Goal: Information Seeking & Learning: Learn about a topic

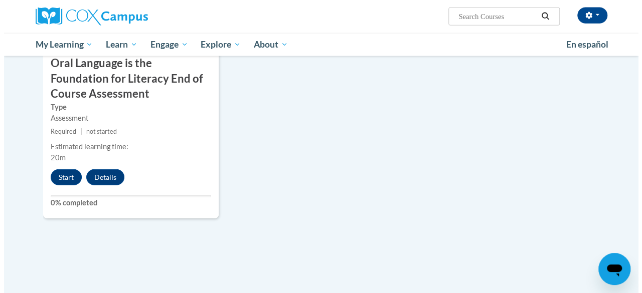
scroll to position [1173, 0]
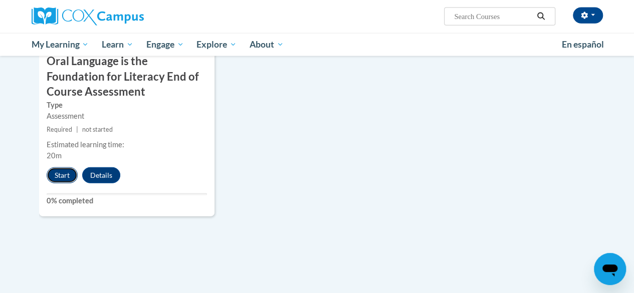
click at [61, 172] on button "Start" at bounding box center [62, 175] width 31 height 16
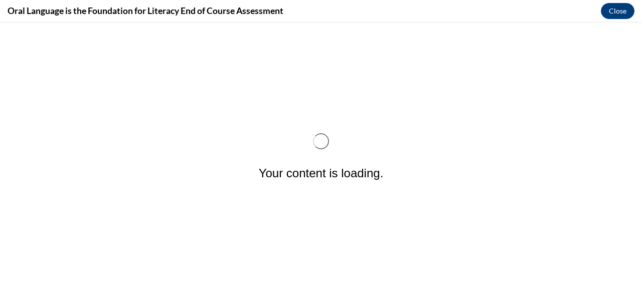
scroll to position [0, 0]
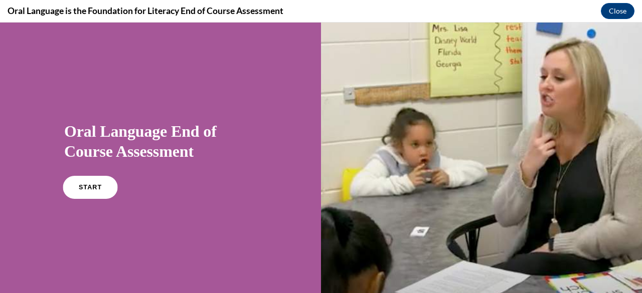
click at [88, 188] on span "START" at bounding box center [90, 188] width 23 height 8
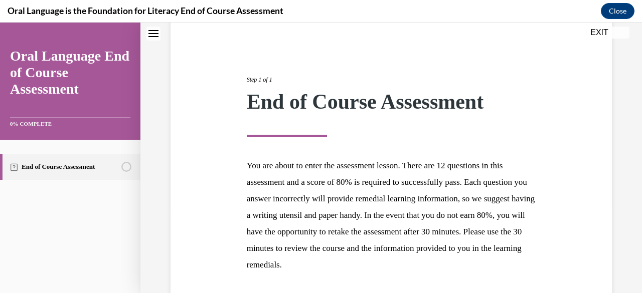
scroll to position [166, 0]
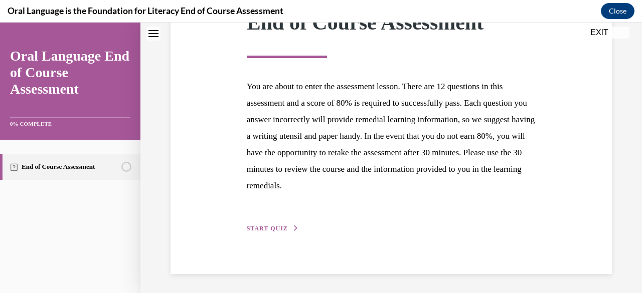
click at [263, 229] on span "START QUIZ" at bounding box center [267, 228] width 41 height 7
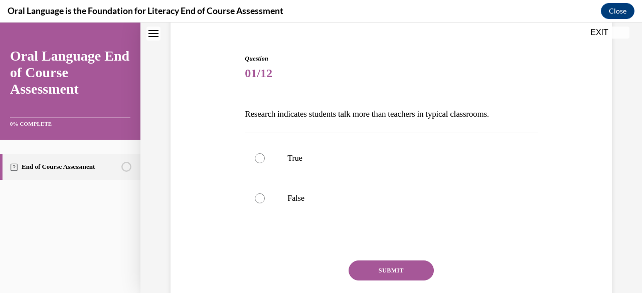
scroll to position [87, 0]
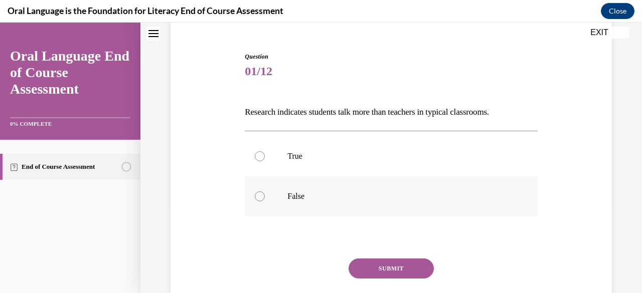
click at [283, 194] on label "False" at bounding box center [391, 196] width 292 height 40
click at [265, 194] on input "False" at bounding box center [260, 196] width 10 height 10
radio input "true"
click at [378, 265] on button "SUBMIT" at bounding box center [390, 269] width 85 height 20
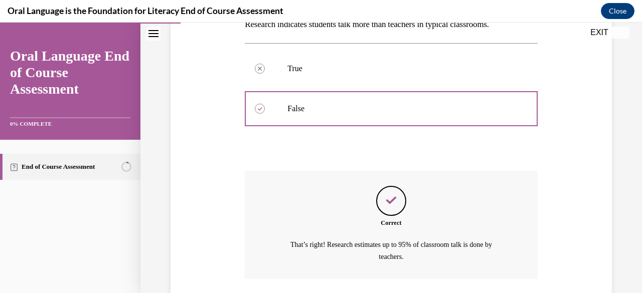
scroll to position [247, 0]
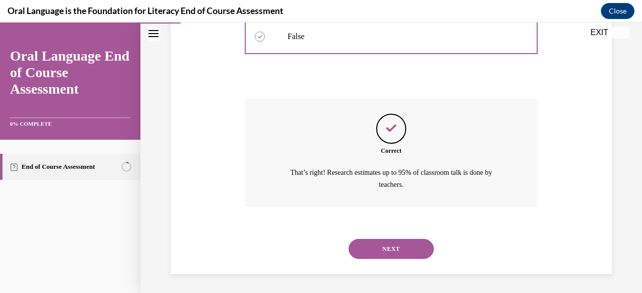
click at [410, 247] on button "NEXT" at bounding box center [390, 249] width 85 height 20
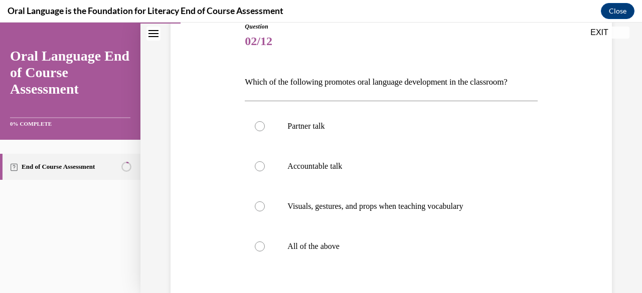
scroll to position [129, 0]
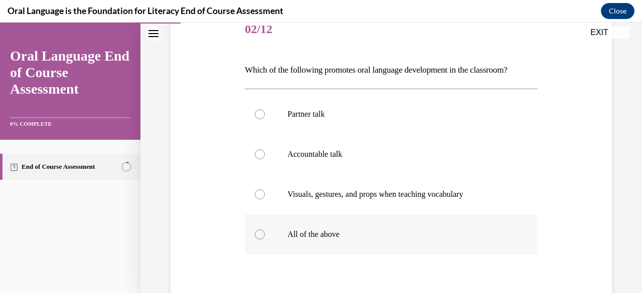
click at [335, 234] on p "All of the above" at bounding box center [399, 235] width 225 height 10
click at [265, 234] on input "All of the above" at bounding box center [260, 235] width 10 height 10
radio input "true"
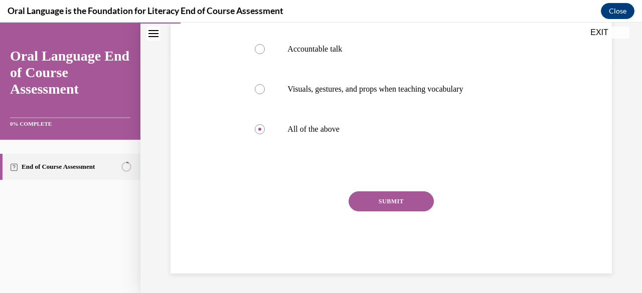
click at [398, 202] on button "SUBMIT" at bounding box center [390, 201] width 85 height 20
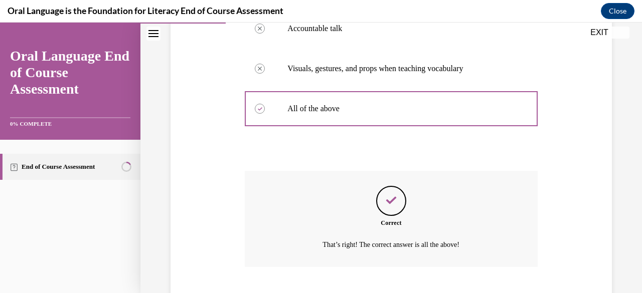
scroll to position [316, 0]
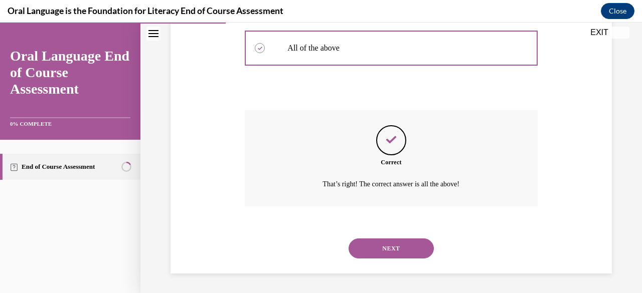
click at [378, 248] on button "NEXT" at bounding box center [390, 249] width 85 height 20
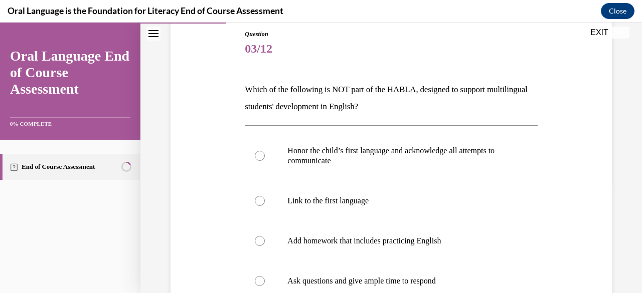
scroll to position [106, 0]
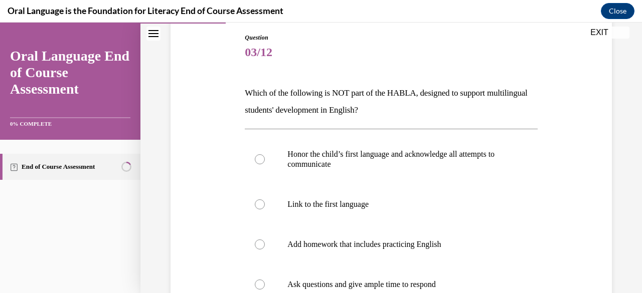
drag, startPoint x: 420, startPoint y: 112, endPoint x: 244, endPoint y: 90, distance: 177.8
click at [245, 90] on p "Which of the following is NOT part of the HABLA, designed to support multilingu…" at bounding box center [391, 102] width 292 height 34
copy p "Which of the following is NOT part of the HABLA, designed to support multilingu…"
click at [394, 256] on label "Add homework that includes practicing English" at bounding box center [391, 245] width 292 height 40
click at [265, 250] on input "Add homework that includes practicing English" at bounding box center [260, 245] width 10 height 10
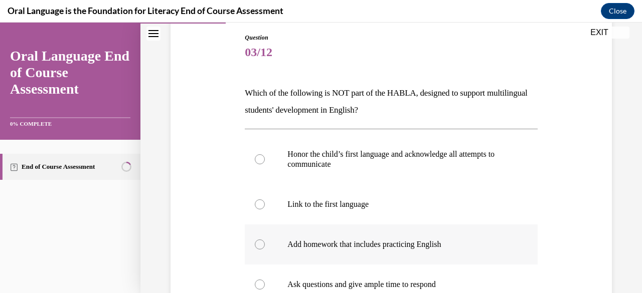
radio input "true"
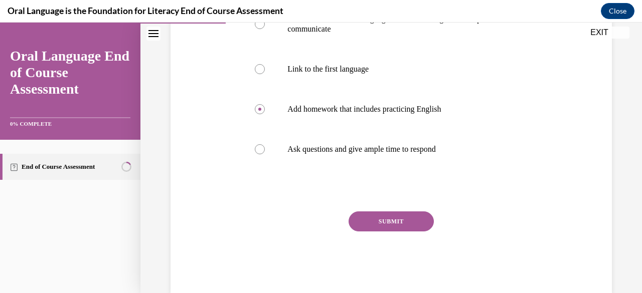
click at [381, 223] on button "SUBMIT" at bounding box center [390, 222] width 85 height 20
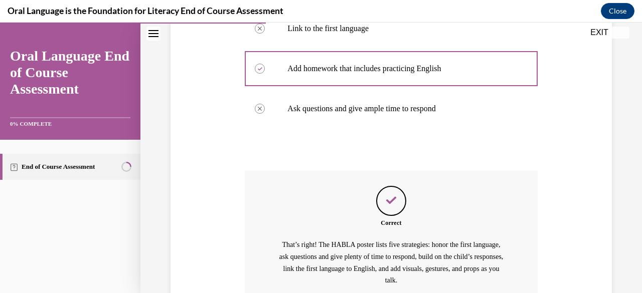
scroll to position [378, 0]
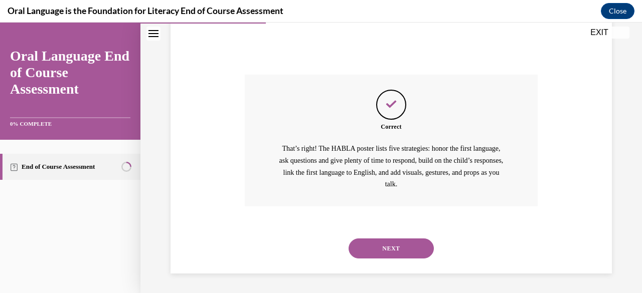
click at [392, 247] on button "NEXT" at bounding box center [390, 249] width 85 height 20
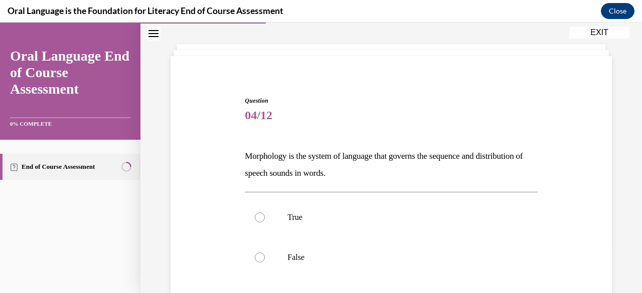
scroll to position [53, 0]
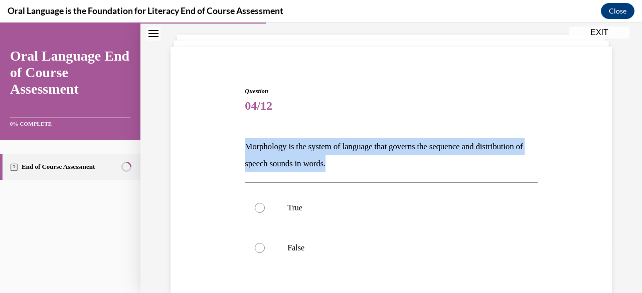
drag, startPoint x: 393, startPoint y: 165, endPoint x: 230, endPoint y: 146, distance: 164.6
click at [230, 146] on div "Question 04/12 Morphology is the system of language that governs the sequence a…" at bounding box center [391, 225] width 446 height 336
copy p "Morphology is the system of language that governs the sequence and distribution…"
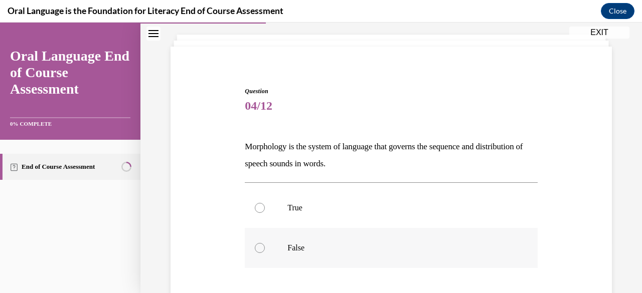
click at [298, 247] on p "False" at bounding box center [399, 248] width 225 height 10
click at [265, 247] on input "False" at bounding box center [260, 248] width 10 height 10
radio input "true"
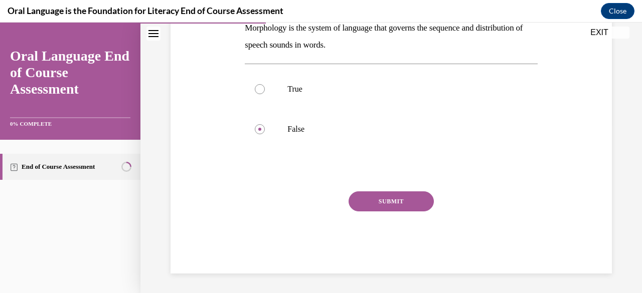
click at [415, 198] on button "SUBMIT" at bounding box center [390, 201] width 85 height 20
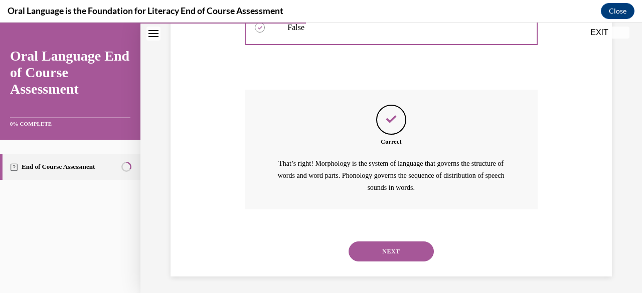
scroll to position [276, 0]
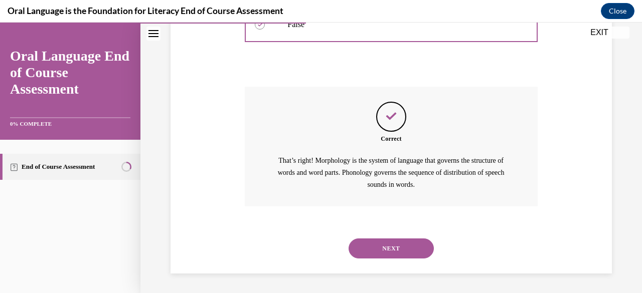
click at [382, 248] on button "NEXT" at bounding box center [390, 249] width 85 height 20
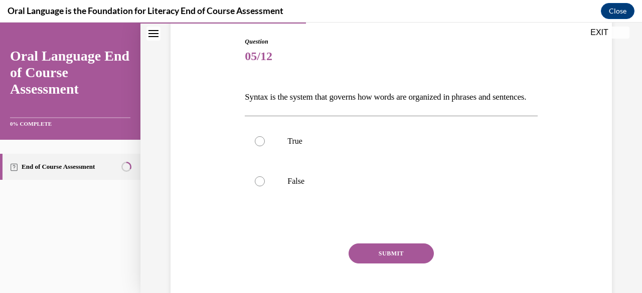
scroll to position [109, 0]
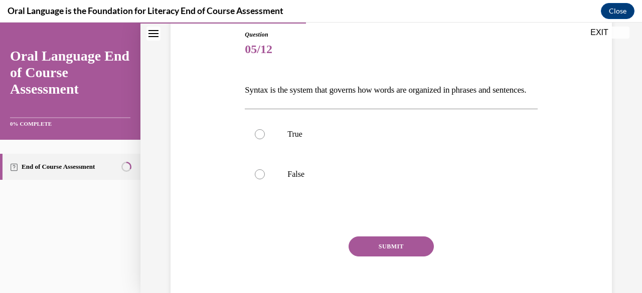
drag, startPoint x: 311, startPoint y: 108, endPoint x: 244, endPoint y: 87, distance: 70.2
click at [245, 87] on p "Syntax is the system that governs how words are organized in phrases and senten…" at bounding box center [391, 90] width 292 height 17
copy p "Syntax is the system that governs how words are organized in phrases and senten…"
click at [268, 148] on label "True" at bounding box center [391, 134] width 292 height 40
click at [265, 139] on input "True" at bounding box center [260, 134] width 10 height 10
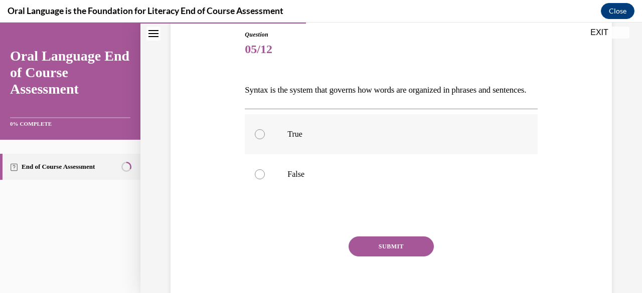
radio input "true"
click at [397, 257] on button "SUBMIT" at bounding box center [390, 247] width 85 height 20
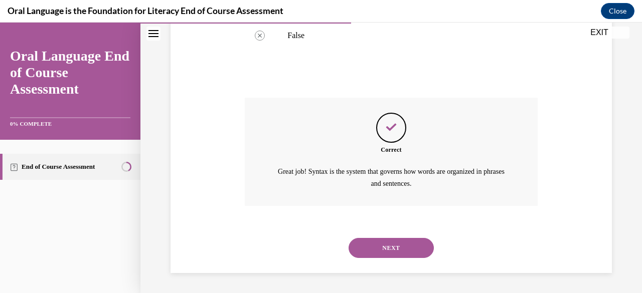
scroll to position [264, 0]
click at [398, 255] on button "NEXT" at bounding box center [390, 248] width 85 height 20
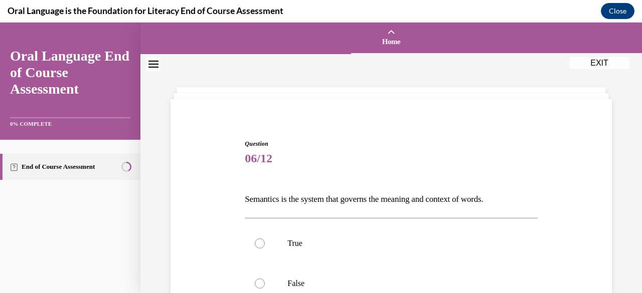
drag, startPoint x: 529, startPoint y: 201, endPoint x: 235, endPoint y: 189, distance: 294.4
click at [235, 189] on div "Question 06/12 Semantics is the system that governs the meaning and context of …" at bounding box center [391, 268] width 446 height 319
copy p "Semantics is the system that governs the meaning and context of words."
click at [301, 245] on p "True" at bounding box center [399, 244] width 225 height 10
click at [265, 245] on input "True" at bounding box center [260, 244] width 10 height 10
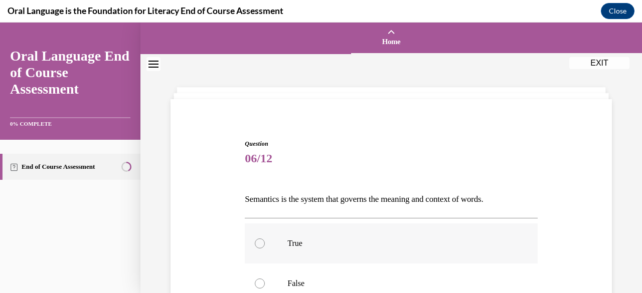
radio input "true"
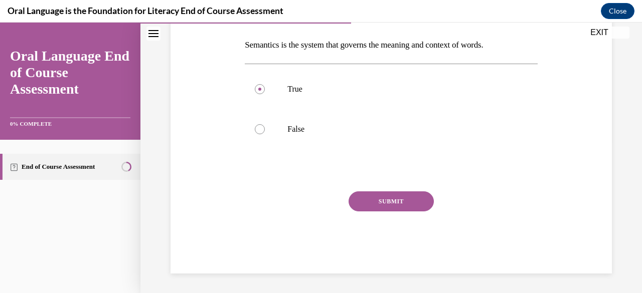
click at [396, 205] on button "SUBMIT" at bounding box center [390, 201] width 85 height 20
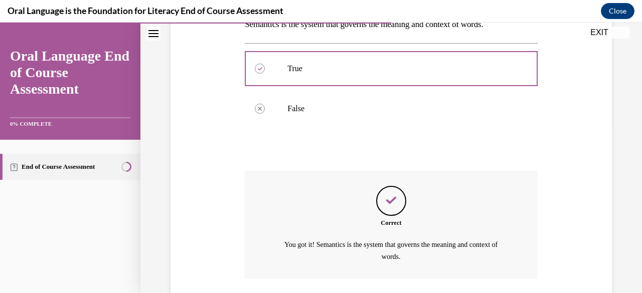
scroll to position [247, 0]
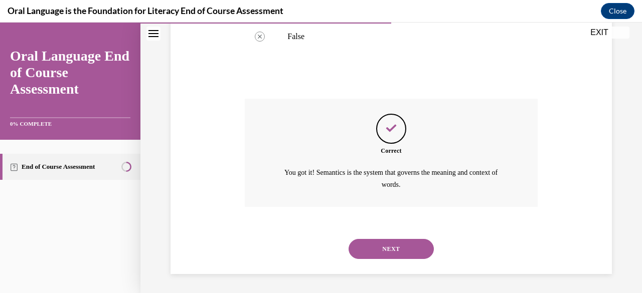
click at [412, 241] on button "NEXT" at bounding box center [390, 249] width 85 height 20
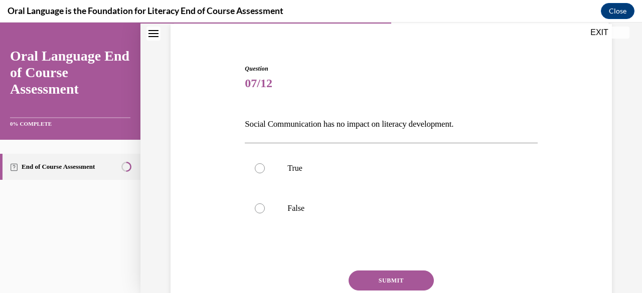
scroll to position [76, 0]
click at [312, 199] on label "False" at bounding box center [391, 207] width 292 height 40
click at [265, 202] on input "False" at bounding box center [260, 207] width 10 height 10
radio input "true"
click at [374, 274] on button "SUBMIT" at bounding box center [390, 280] width 85 height 20
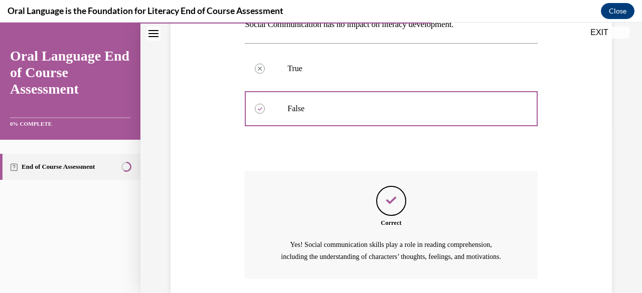
scroll to position [259, 0]
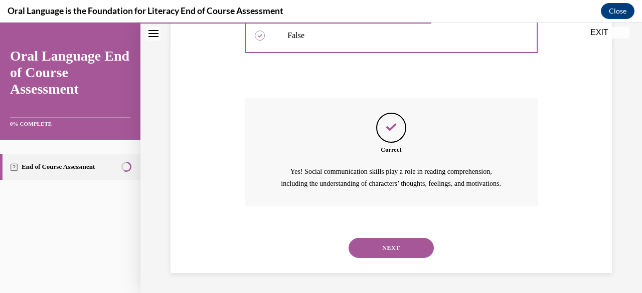
click at [380, 248] on button "NEXT" at bounding box center [390, 248] width 85 height 20
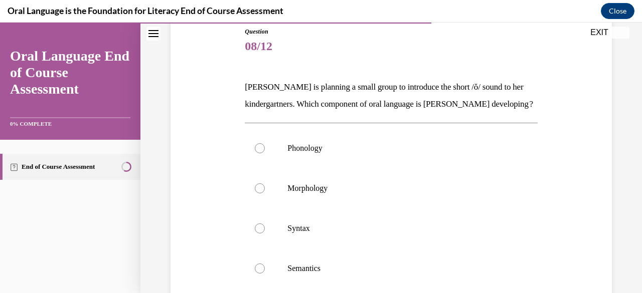
scroll to position [124, 0]
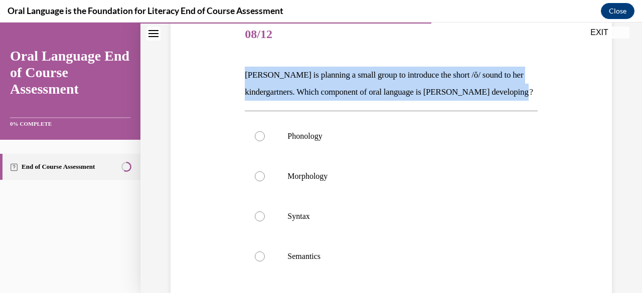
drag, startPoint x: 301, startPoint y: 109, endPoint x: 234, endPoint y: 74, distance: 76.0
click at [234, 74] on div "Question 08/12 [PERSON_NAME] is planning a small group to introduce the short /…" at bounding box center [391, 193] width 446 height 416
copy p "[PERSON_NAME] is planning a small group to introduce the short /ŏ/ sound to her…"
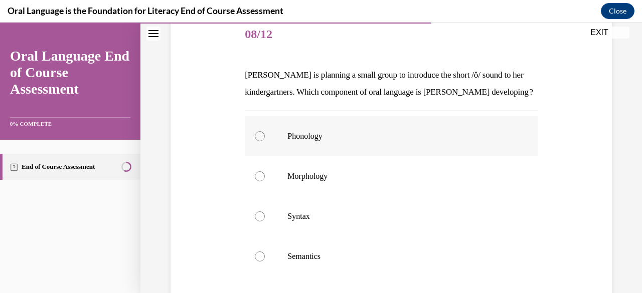
click at [290, 141] on p "Phonology" at bounding box center [399, 136] width 225 height 10
click at [265, 141] on input "Phonology" at bounding box center [260, 136] width 10 height 10
radio input "true"
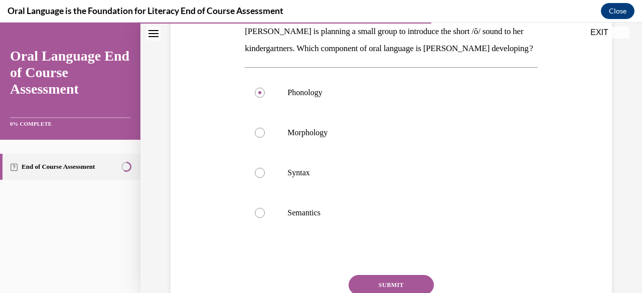
scroll to position [269, 0]
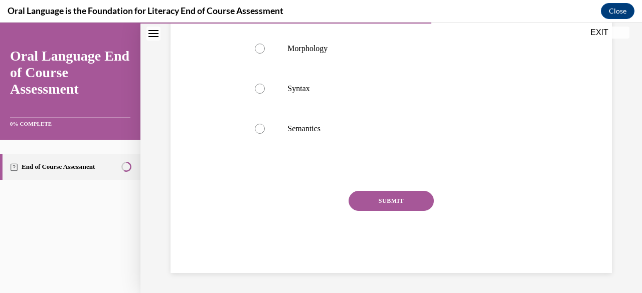
click at [418, 201] on button "SUBMIT" at bounding box center [390, 201] width 85 height 20
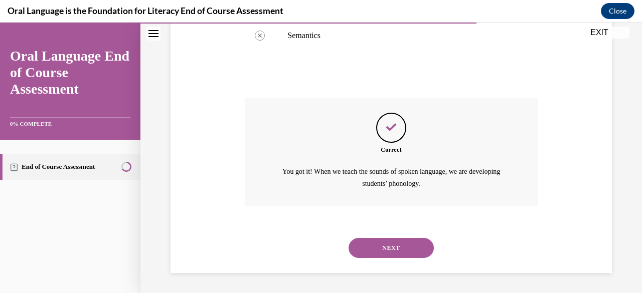
scroll to position [361, 0]
click at [374, 252] on button "NEXT" at bounding box center [390, 248] width 85 height 20
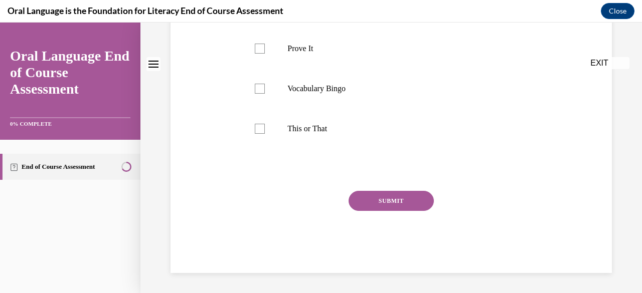
scroll to position [0, 0]
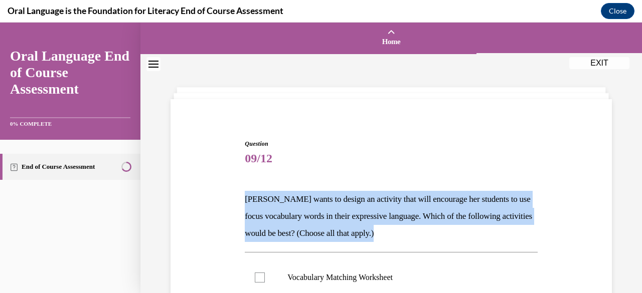
drag, startPoint x: 434, startPoint y: 237, endPoint x: 234, endPoint y: 196, distance: 204.2
copy p "[PERSON_NAME] wants to design an activity that will encourage her students to u…"
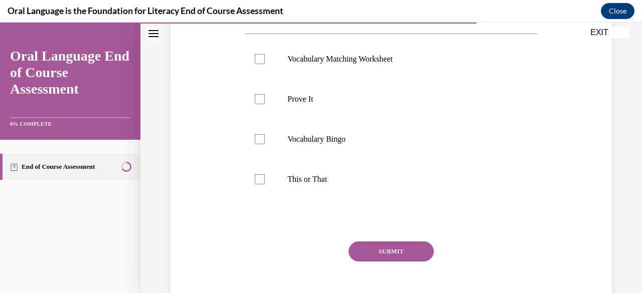
scroll to position [218, 0]
click at [335, 95] on p "Prove It" at bounding box center [399, 100] width 225 height 10
click at [265, 95] on input "Prove It" at bounding box center [260, 100] width 10 height 10
checkbox input "true"
click at [319, 135] on p "Vocabulary Bingo" at bounding box center [399, 140] width 225 height 10
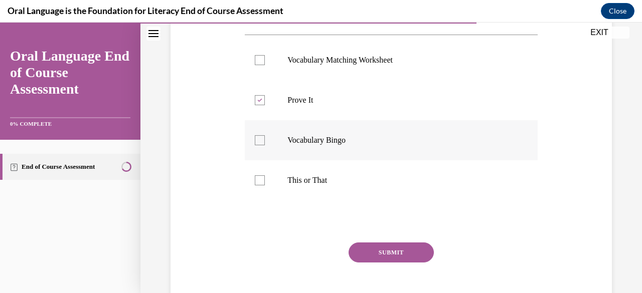
click at [265, 135] on input "Vocabulary Bingo" at bounding box center [260, 140] width 10 height 10
checkbox input "true"
click at [370, 251] on button "SUBMIT" at bounding box center [390, 253] width 85 height 20
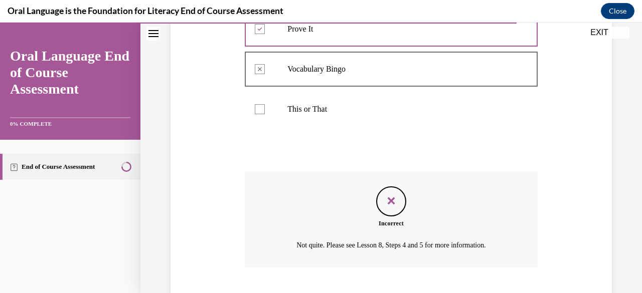
scroll to position [350, 0]
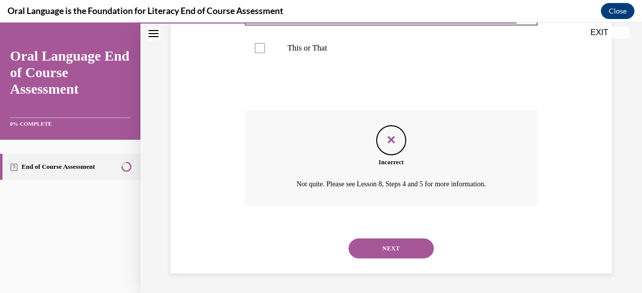
click at [380, 248] on button "NEXT" at bounding box center [390, 249] width 85 height 20
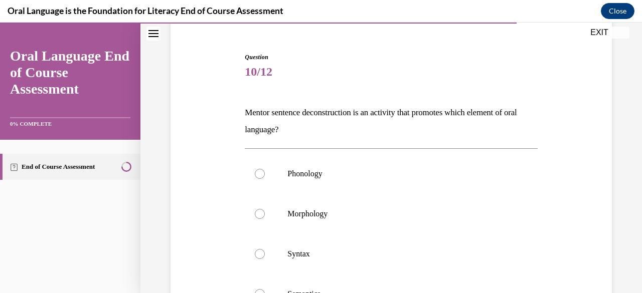
scroll to position [88, 0]
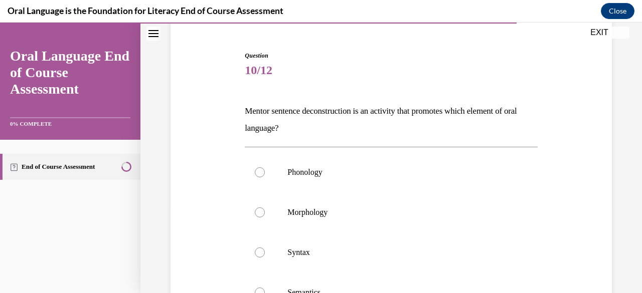
drag, startPoint x: 300, startPoint y: 129, endPoint x: 229, endPoint y: 109, distance: 73.9
click at [229, 109] on div "Question 10/12 Mentor sentence deconstruction is an activity that promotes whic…" at bounding box center [391, 229] width 446 height 416
copy p "Mentor sentence deconstruction is an activity that promotes which element of or…"
click at [328, 256] on p "Syntax" at bounding box center [399, 253] width 225 height 10
click at [265, 256] on input "Syntax" at bounding box center [260, 253] width 10 height 10
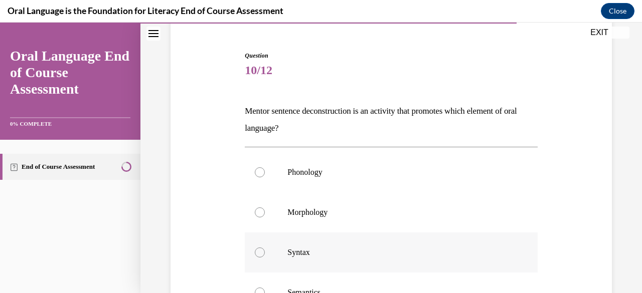
radio input "true"
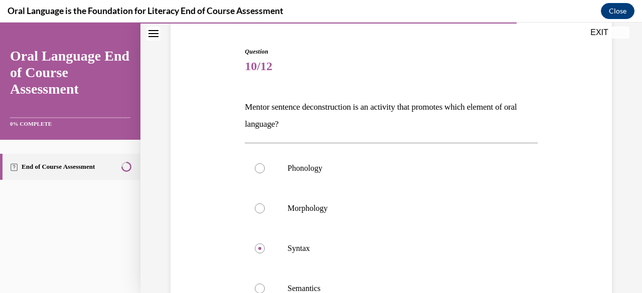
scroll to position [252, 0]
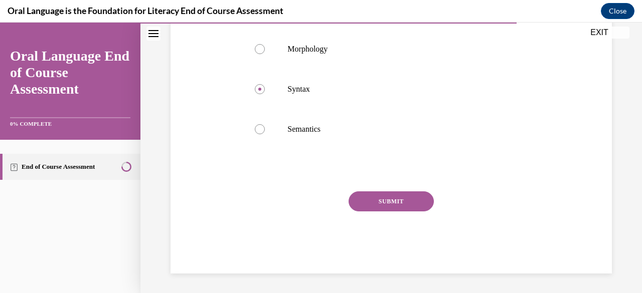
click at [376, 197] on button "SUBMIT" at bounding box center [390, 201] width 85 height 20
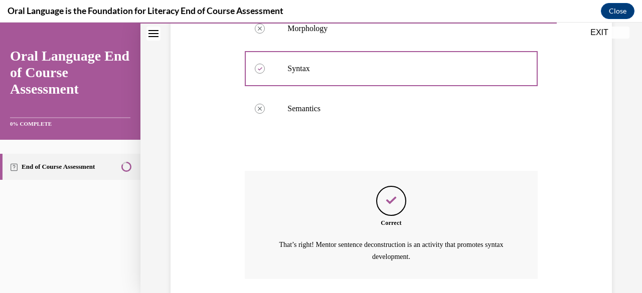
scroll to position [344, 0]
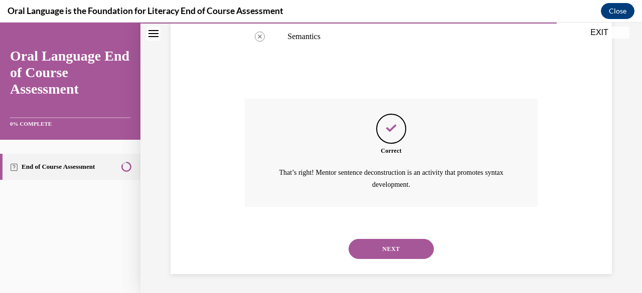
click at [413, 243] on button "NEXT" at bounding box center [390, 249] width 85 height 20
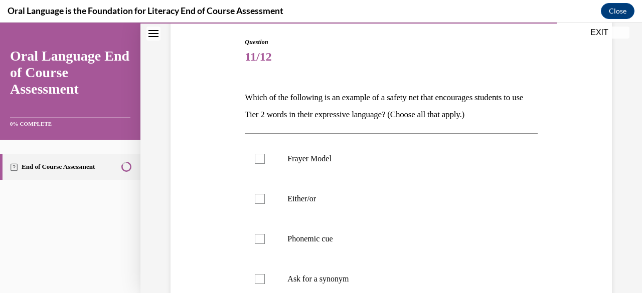
scroll to position [102, 0]
drag, startPoint x: 519, startPoint y: 112, endPoint x: 225, endPoint y: 89, distance: 295.1
click at [225, 89] on div "Question 11/12 Which of the following is an example of a safety net that encour…" at bounding box center [391, 215] width 446 height 416
copy p "Which of the following is an example of a safety net that encourages students t…"
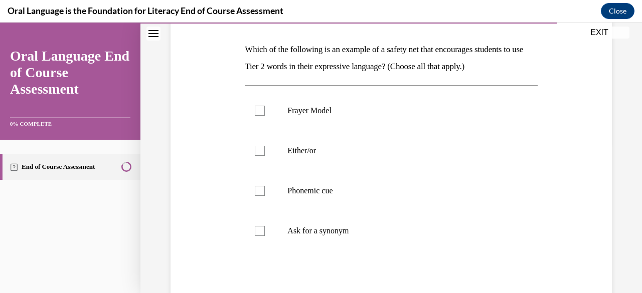
scroll to position [151, 0]
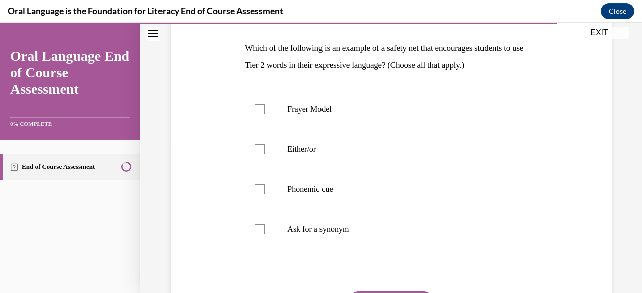
drag, startPoint x: 363, startPoint y: 234, endPoint x: 240, endPoint y: 46, distance: 225.2
click at [240, 46] on div "Question 11/12 Which of the following is an example of a safety net that encour…" at bounding box center [391, 166] width 446 height 416
copy div "Which of the following is an example of a safety net that encourages students t…"
click at [285, 109] on label "Frayer Model" at bounding box center [391, 109] width 292 height 40
click at [265, 109] on input "Frayer Model" at bounding box center [260, 109] width 10 height 10
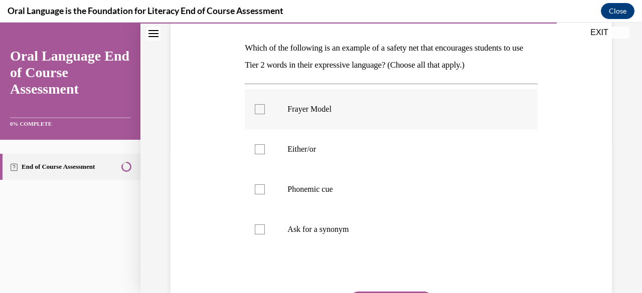
checkbox input "true"
click at [267, 234] on label "Ask for a synonym" at bounding box center [391, 229] width 292 height 40
click at [265, 234] on input "Ask for a synonym" at bounding box center [260, 230] width 10 height 10
checkbox input "true"
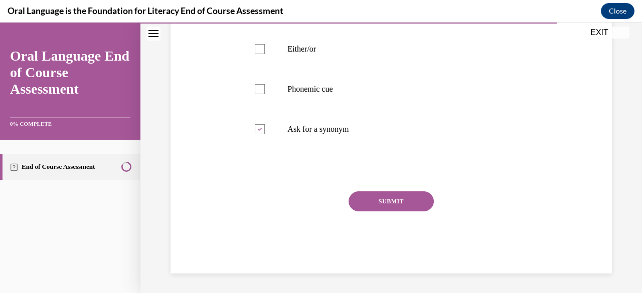
click at [374, 203] on button "SUBMIT" at bounding box center [390, 201] width 85 height 20
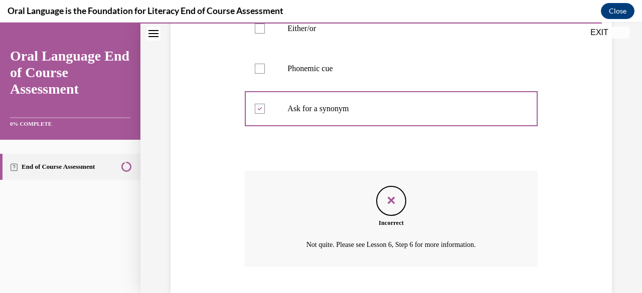
scroll to position [333, 0]
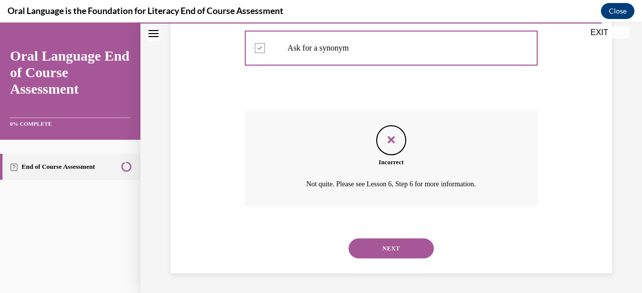
click at [398, 251] on button "NEXT" at bounding box center [390, 249] width 85 height 20
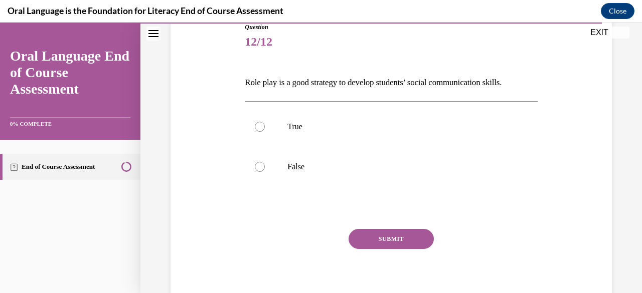
scroll to position [122, 0]
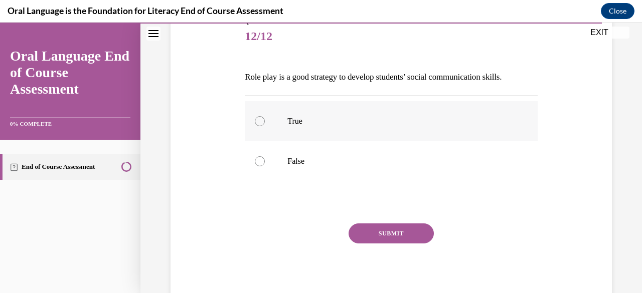
click at [354, 134] on label "True" at bounding box center [391, 121] width 292 height 40
click at [265, 126] on input "True" at bounding box center [260, 121] width 10 height 10
radio input "true"
click at [385, 231] on button "SUBMIT" at bounding box center [390, 234] width 85 height 20
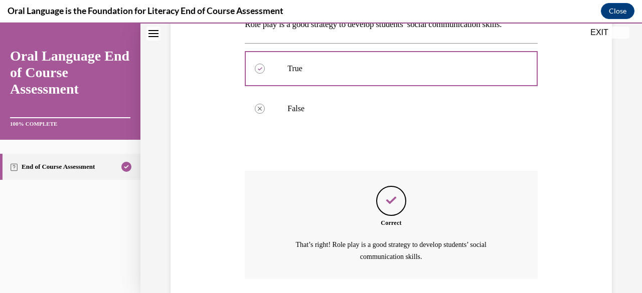
scroll to position [247, 0]
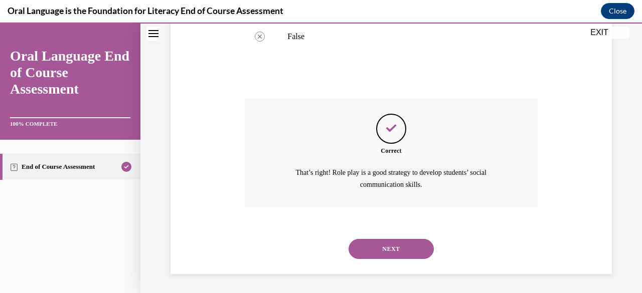
click at [413, 250] on button "NEXT" at bounding box center [390, 249] width 85 height 20
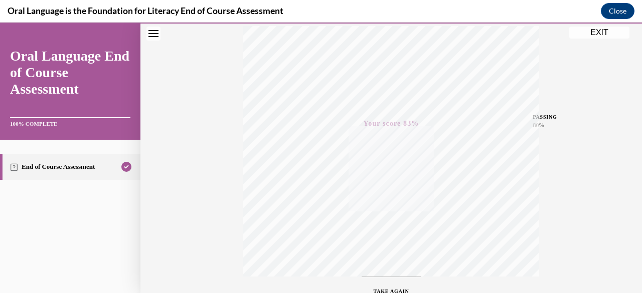
scroll to position [243, 0]
click at [597, 33] on button "EXIT" at bounding box center [599, 33] width 60 height 12
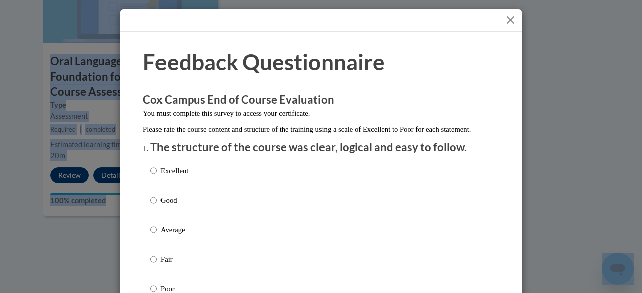
click at [173, 176] on p "Excellent" at bounding box center [174, 170] width 28 height 11
click at [157, 176] on input "Excellent" at bounding box center [153, 170] width 7 height 11
radio input "true"
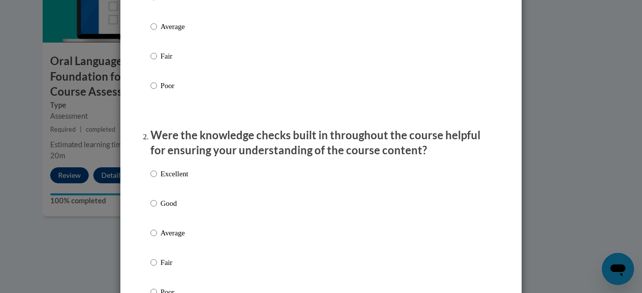
scroll to position [207, 0]
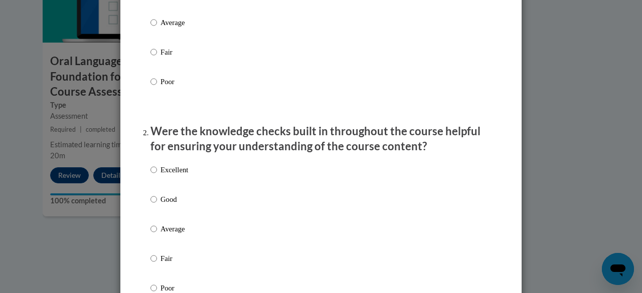
click at [194, 189] on div "Excellent Good Average Fair Poor" at bounding box center [320, 240] width 341 height 163
click at [170, 175] on p "Excellent" at bounding box center [174, 169] width 28 height 11
click at [157, 175] on input "Excellent" at bounding box center [153, 169] width 7 height 11
radio input "true"
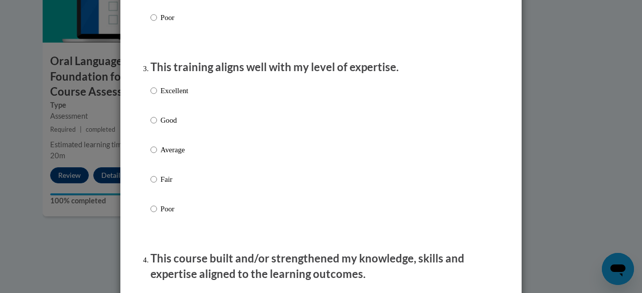
click at [179, 96] on p "Excellent" at bounding box center [174, 90] width 28 height 11
click at [157, 96] on input "Excellent" at bounding box center [153, 90] width 7 height 11
radio input "true"
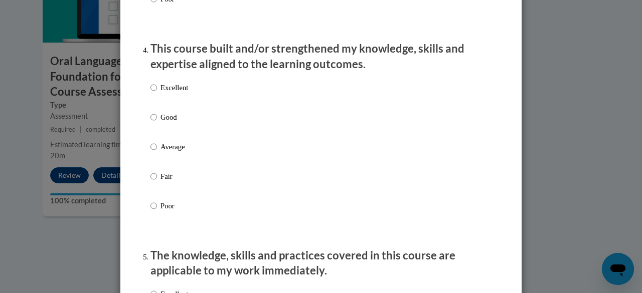
click at [172, 103] on label "Excellent" at bounding box center [169, 95] width 38 height 27
click at [157, 93] on input "Excellent" at bounding box center [153, 87] width 7 height 11
radio input "true"
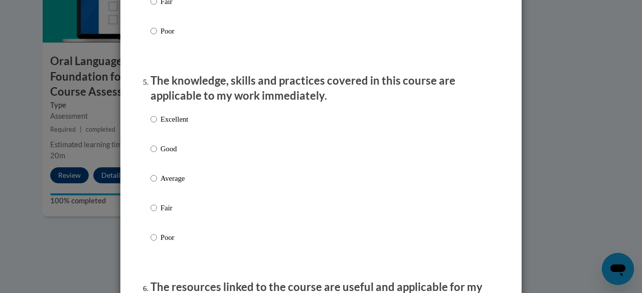
scroll to position [863, 0]
click at [181, 125] on p "Excellent" at bounding box center [174, 119] width 28 height 11
click at [157, 125] on input "Excellent" at bounding box center [153, 119] width 7 height 11
radio input "true"
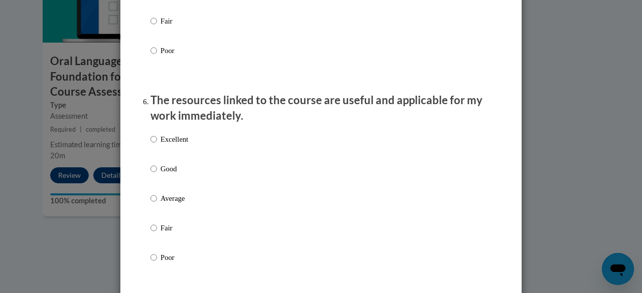
click at [231, 149] on div "Excellent Good Average Fair Poor" at bounding box center [320, 210] width 341 height 163
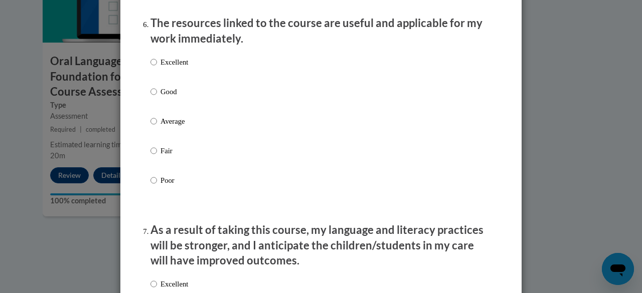
click at [161, 77] on label "Excellent" at bounding box center [169, 70] width 38 height 27
click at [157, 68] on input "Excellent" at bounding box center [153, 62] width 7 height 11
radio input "true"
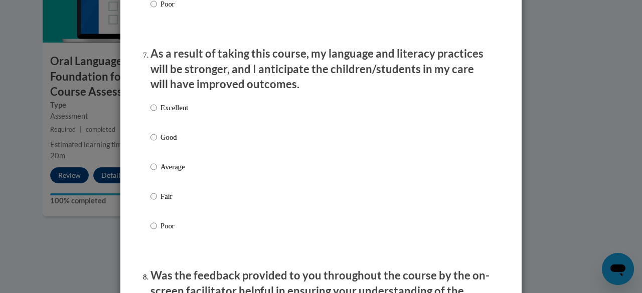
click at [162, 113] on p "Excellent" at bounding box center [174, 107] width 28 height 11
click at [157, 113] on input "Excellent" at bounding box center [153, 107] width 7 height 11
radio input "true"
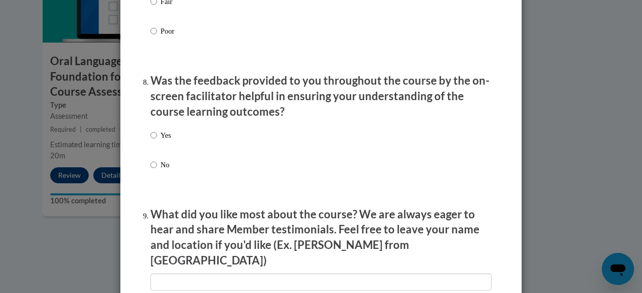
scroll to position [1500, 0]
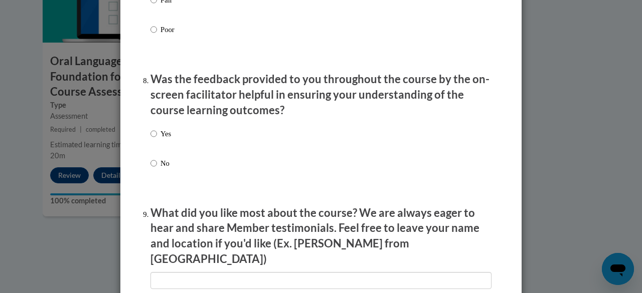
click at [162, 139] on p "Yes" at bounding box center [165, 133] width 11 height 11
click at [157, 139] on input "Yes" at bounding box center [153, 133] width 7 height 11
radio input "true"
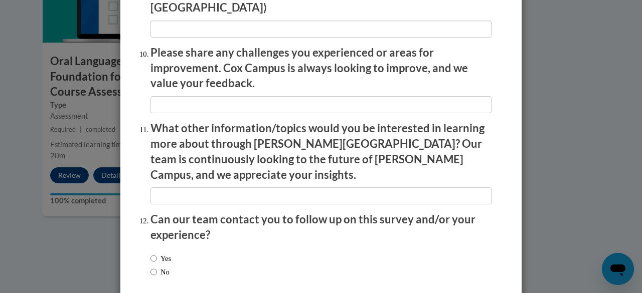
scroll to position [1791, 0]
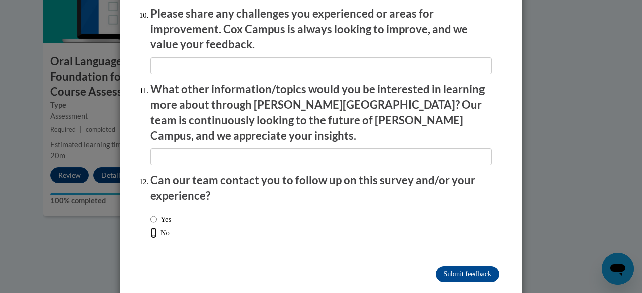
click at [151, 228] on input "No" at bounding box center [153, 233] width 7 height 11
radio input "true"
click at [471, 267] on input "Submit feedback" at bounding box center [467, 275] width 63 height 16
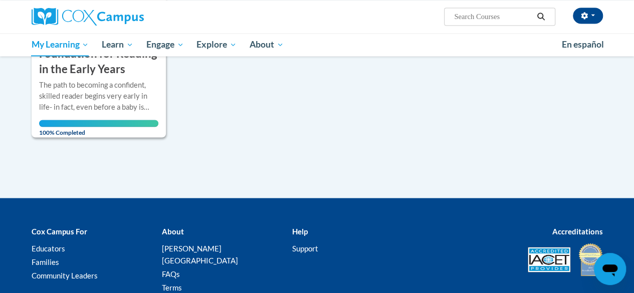
scroll to position [908, 0]
